Goal: Navigation & Orientation: Find specific page/section

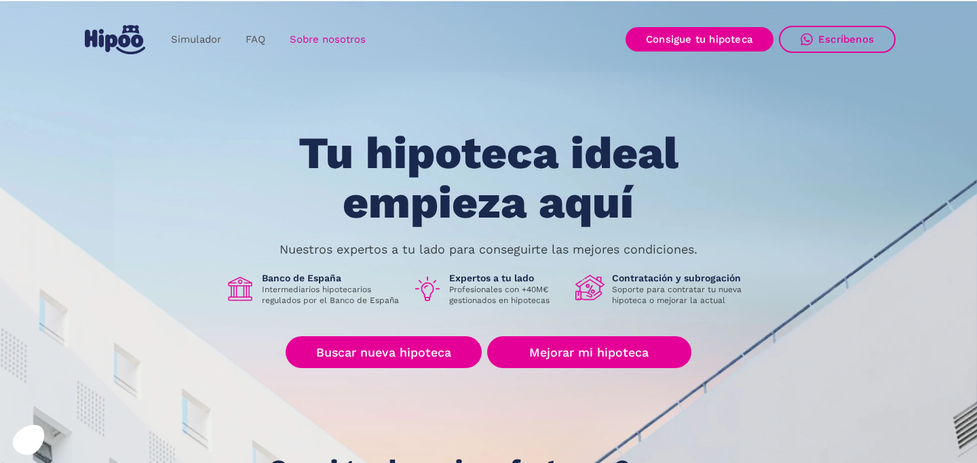
click at [320, 42] on link "Sobre nosotros" at bounding box center [328, 39] width 100 height 26
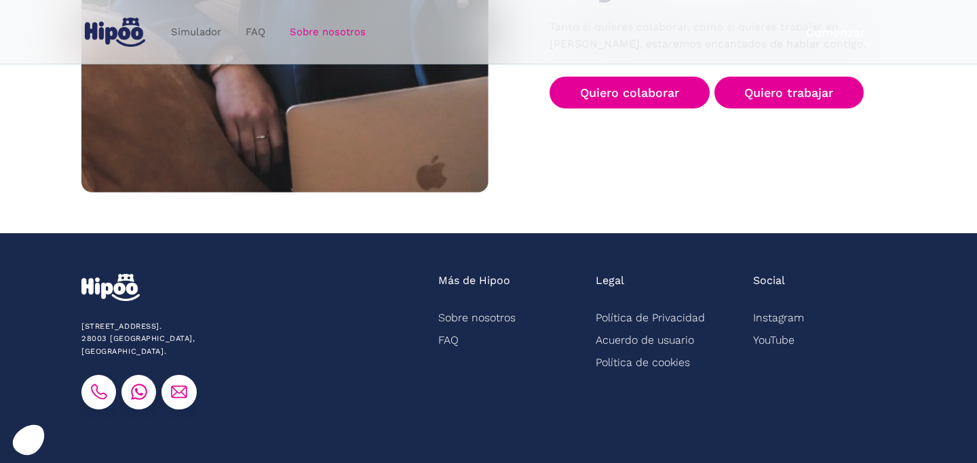
scroll to position [2255, 0]
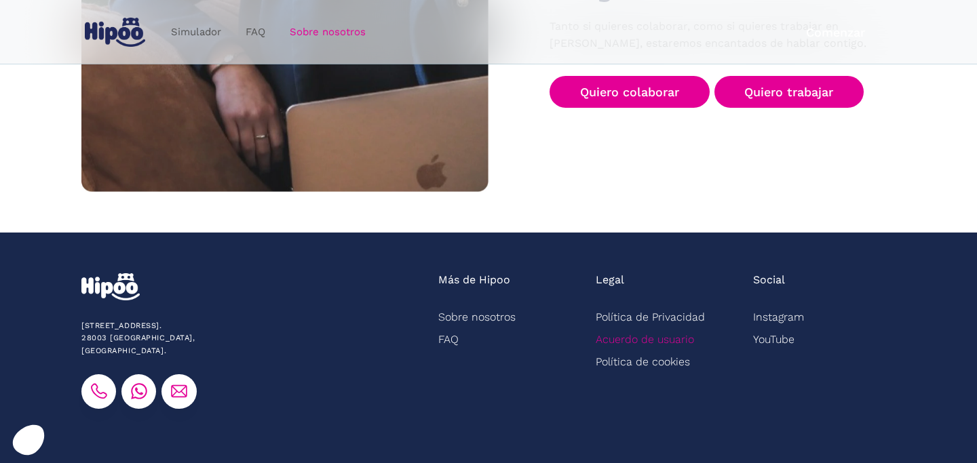
click at [628, 328] on link "Acuerdo de usuario" at bounding box center [645, 339] width 98 height 22
